Goal: Information Seeking & Learning: Find specific fact

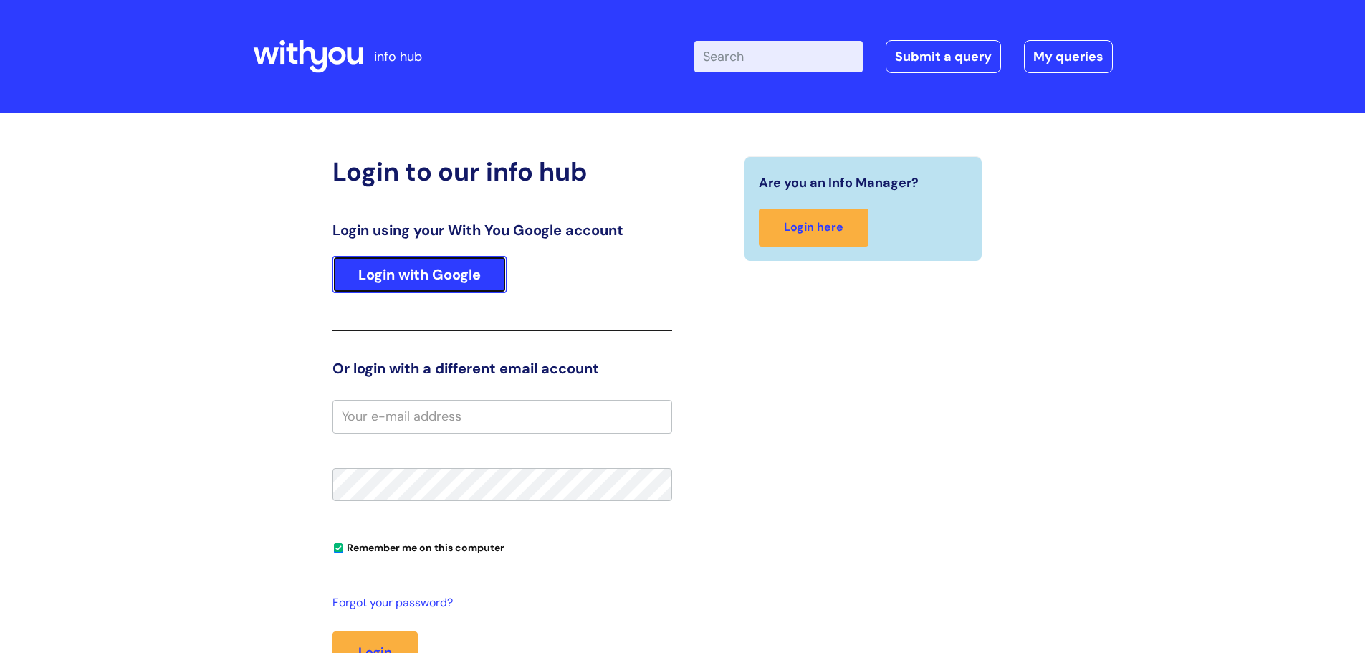
click at [462, 278] on link "Login with Google" at bounding box center [420, 274] width 174 height 37
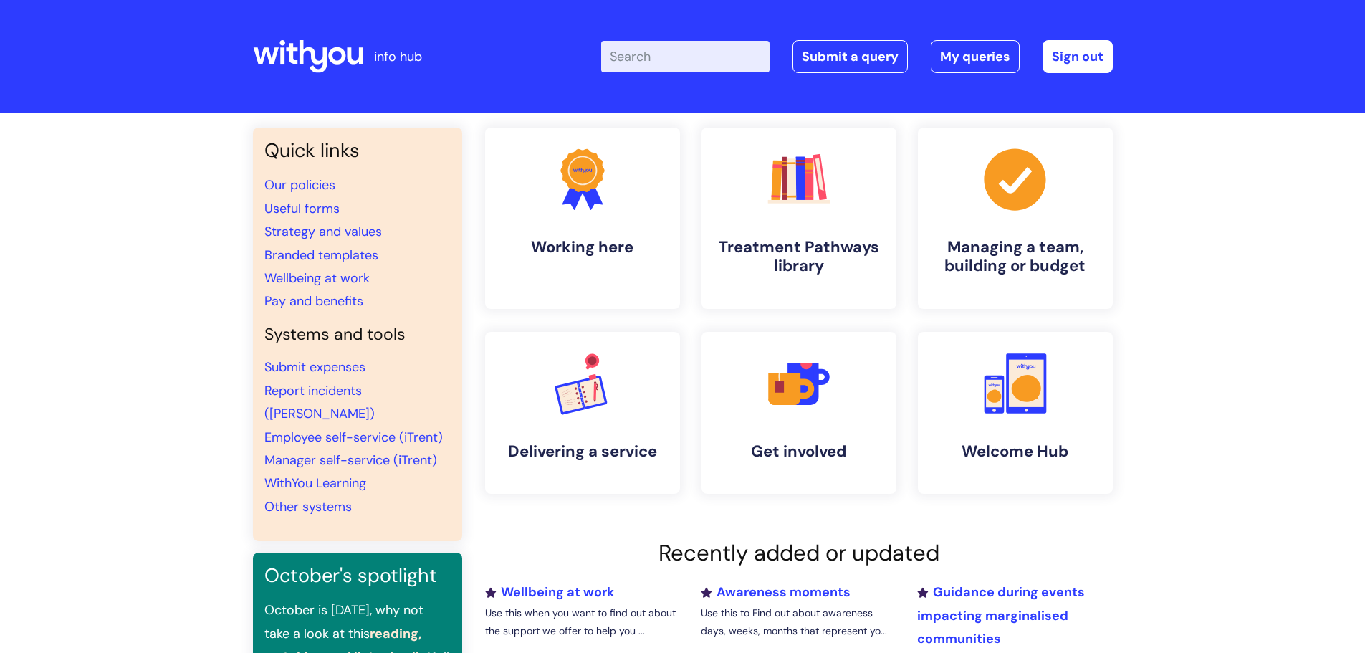
click at [695, 56] on input "Enter your search term here..." at bounding box center [685, 57] width 168 height 32
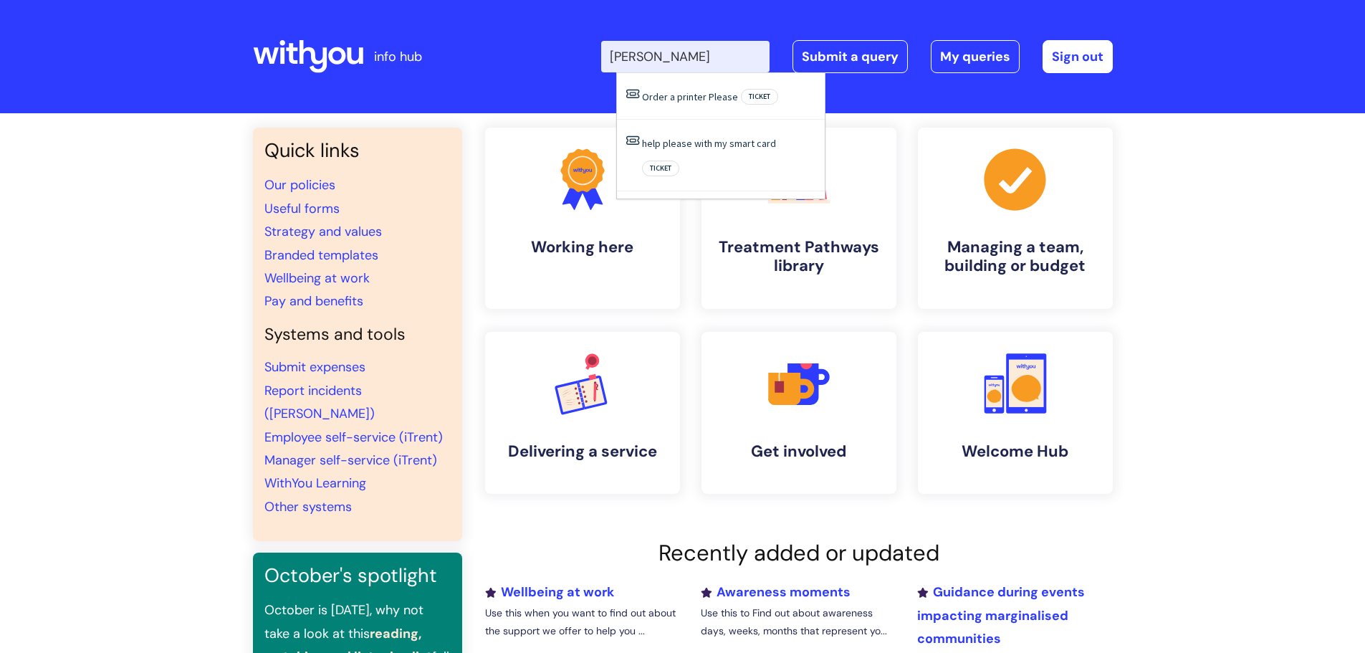
type input "mark henwood"
click button "Search" at bounding box center [0, 0] width 0 height 0
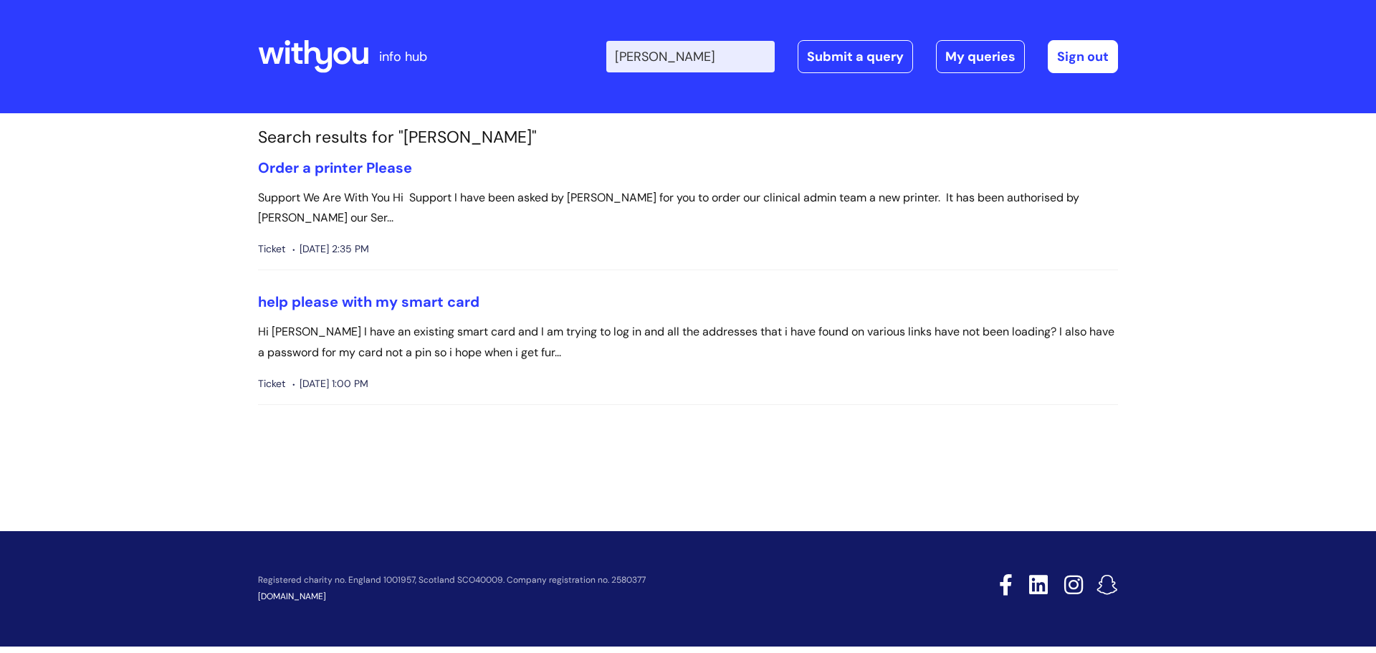
click at [733, 58] on input "mark henwood" at bounding box center [690, 57] width 168 height 32
drag, startPoint x: 744, startPoint y: 54, endPoint x: 594, endPoint y: 62, distance: 150.7
click at [603, 60] on div "Enter your search term here... mark henwood Search Submit a query My queries We…" at bounding box center [795, 56] width 647 height 85
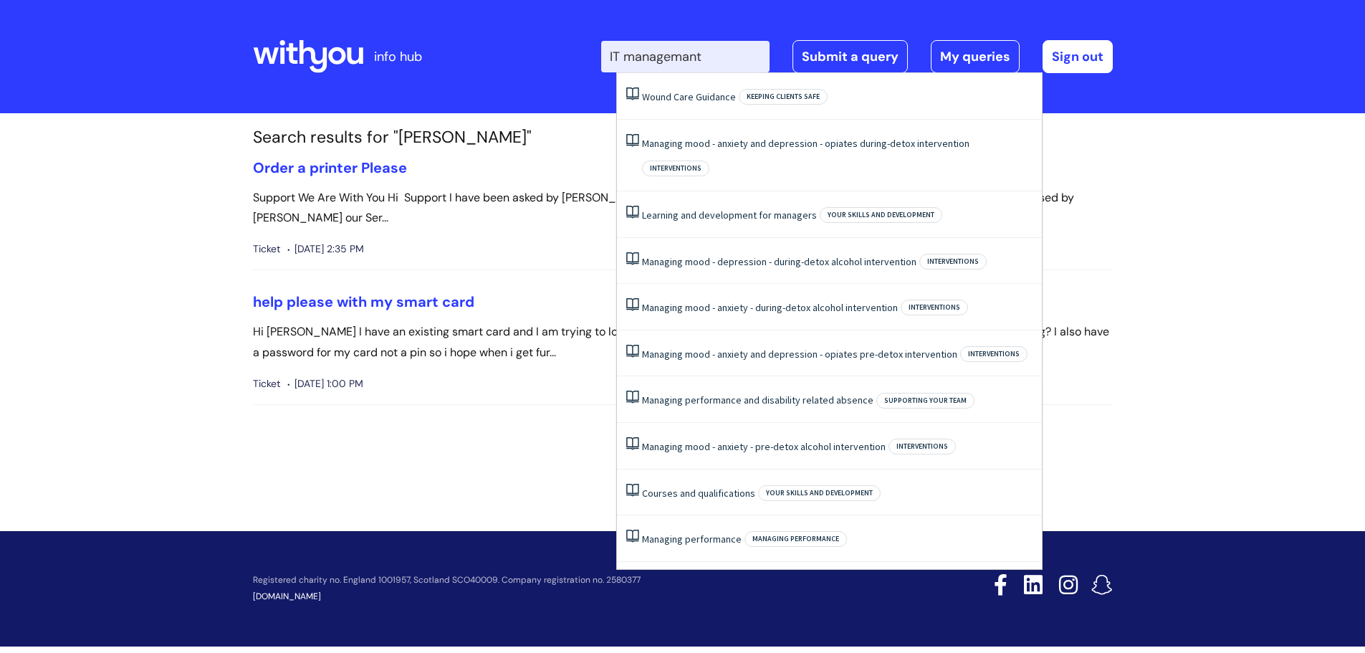
click at [722, 58] on input "IT managemant" at bounding box center [685, 57] width 168 height 32
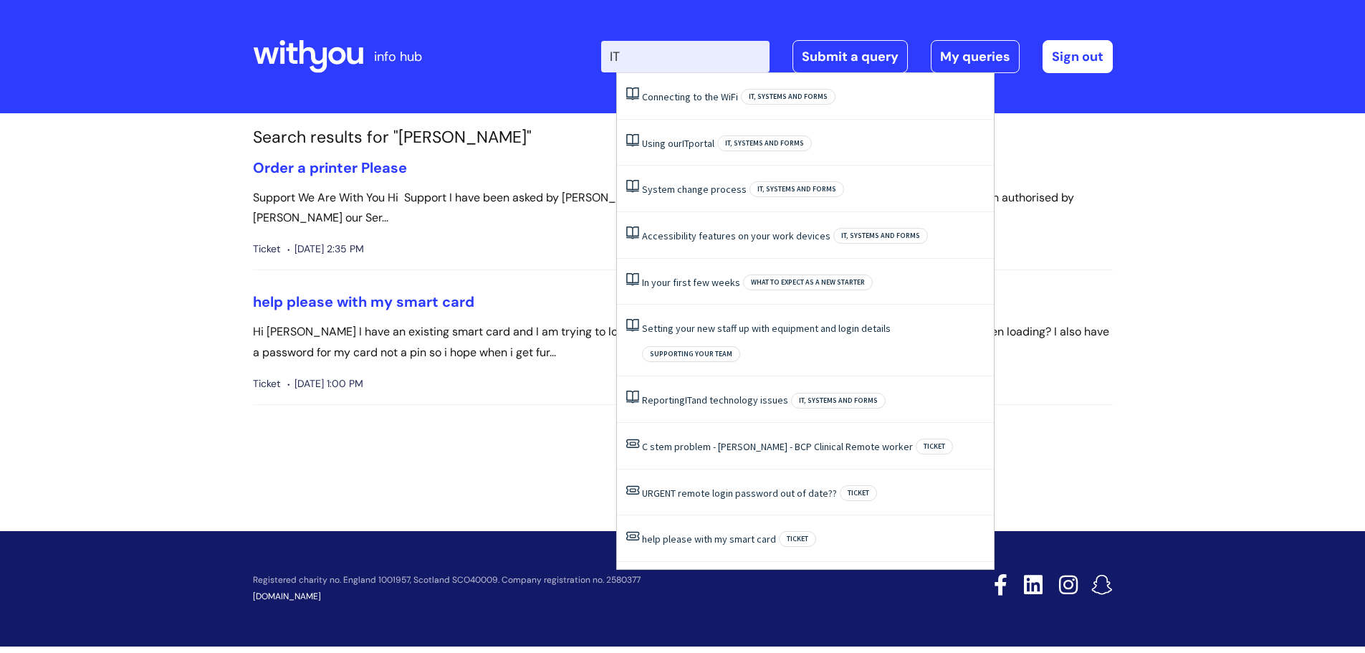
type input "IT"
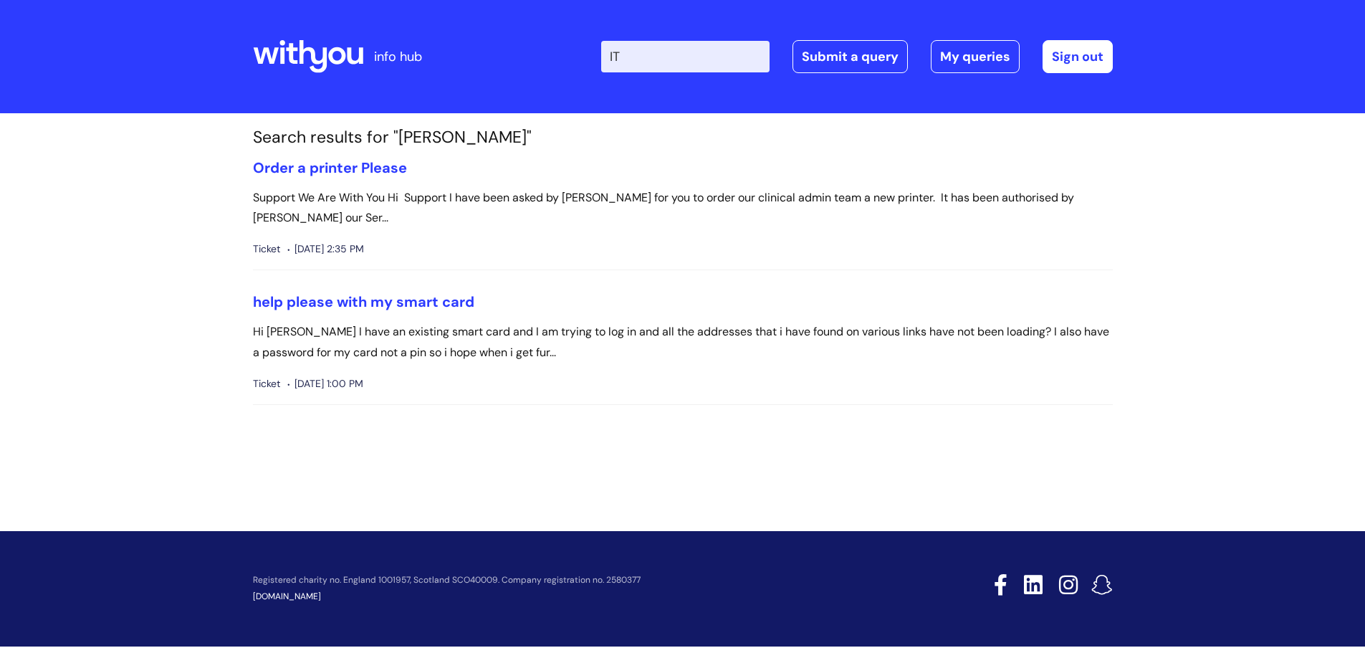
click at [555, 66] on div "Enter your search term here... IT Search Submit a query My queries Welcome Dawn…" at bounding box center [790, 56] width 647 height 85
click at [653, 57] on input "IT" at bounding box center [685, 57] width 168 height 32
click button "Search" at bounding box center [0, 0] width 0 height 0
